Goal: Navigation & Orientation: Go to known website

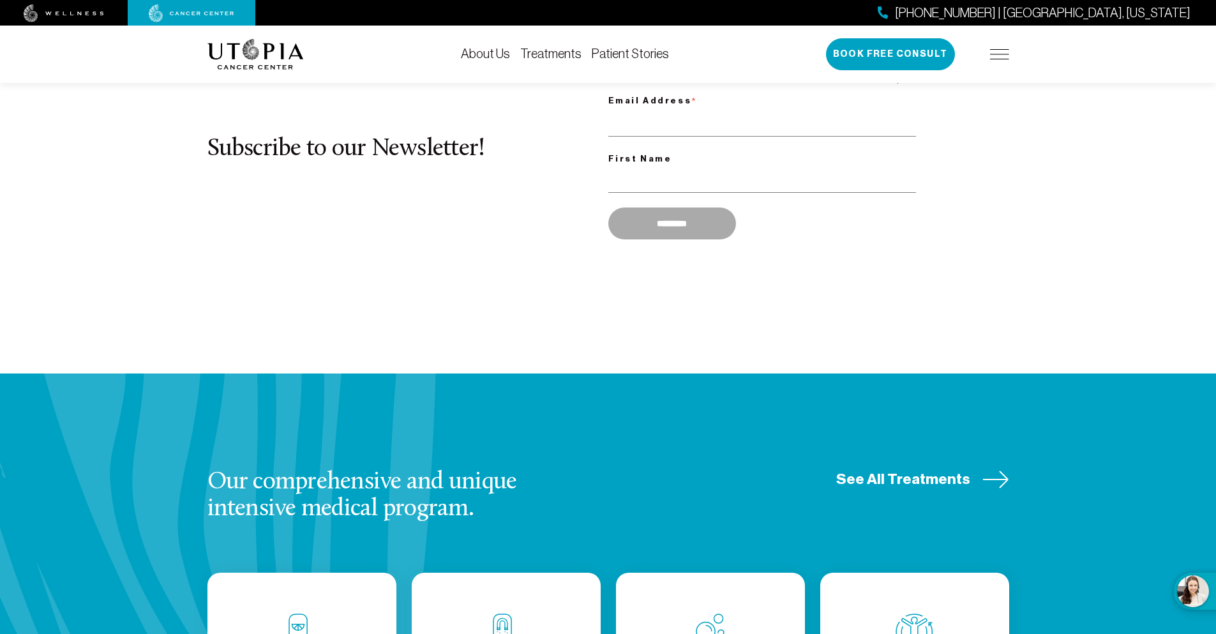
scroll to position [1267, 0]
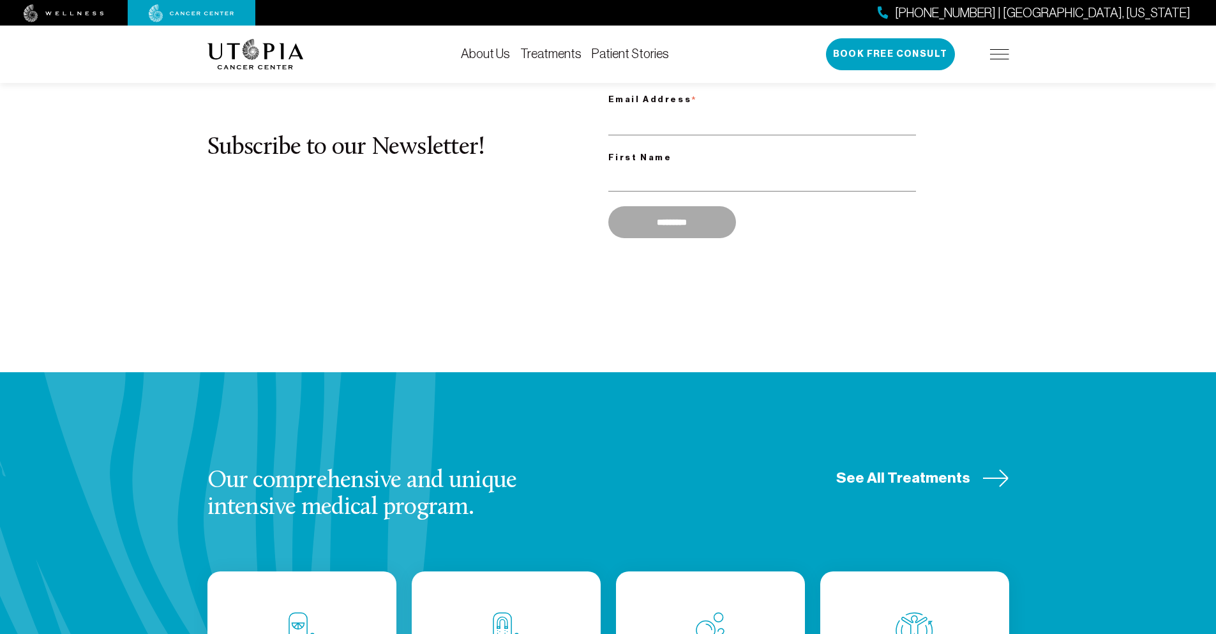
click at [64, 13] on img at bounding box center [64, 13] width 80 height 18
